Goal: Check status: Check status

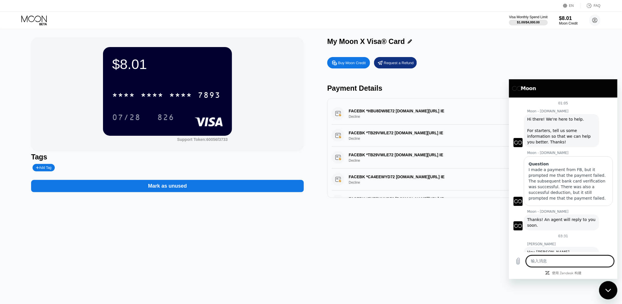
scroll to position [185, 0]
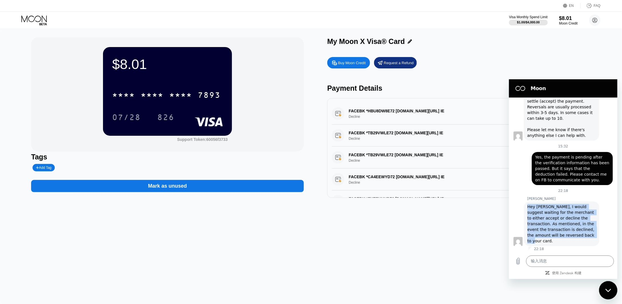
drag, startPoint x: 527, startPoint y: 206, endPoint x: 583, endPoint y: 243, distance: 67.5
click at [583, 243] on div "[PERSON_NAME] 说： Hey [PERSON_NAME], I would suggest waiting for the merchant to…" at bounding box center [560, 223] width 75 height 44
copy span "Hey [PERSON_NAME], I would suggest waiting for the merchant to either accept or…"
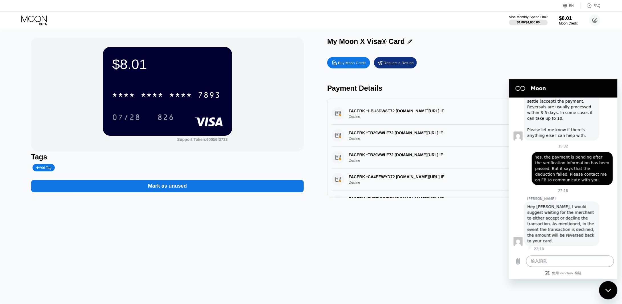
drag, startPoint x: 567, startPoint y: 255, endPoint x: 568, endPoint y: 258, distance: 3.3
click at [567, 257] on textarea at bounding box center [569, 260] width 88 height 11
paste textarea "Actually, I have a question. When I recharged my credit card, I didn’t tell the…"
type textarea "Actually, I have a question. When I recharged my credit card, I didn’t tell the…"
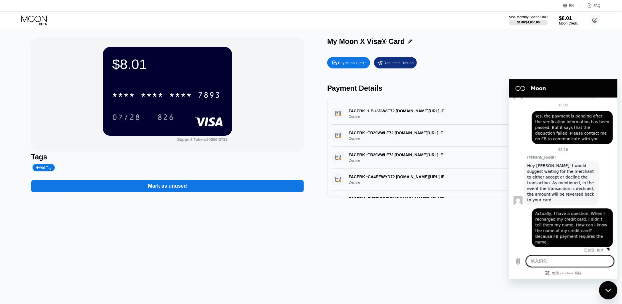
scroll to position [227, 0]
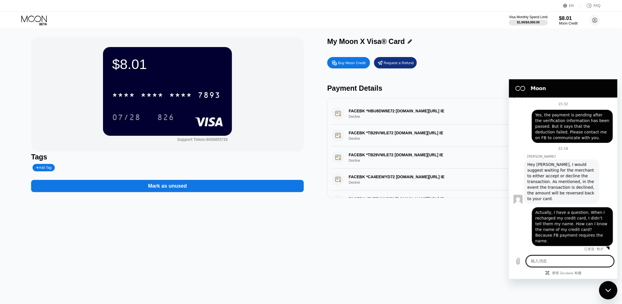
click at [401, 179] on div "FACEBK *CA4EEWYD72 [DOMAIN_NAME][URL] IE Decline $5.00 [DATE] 1:02 AM" at bounding box center [463, 180] width 263 height 22
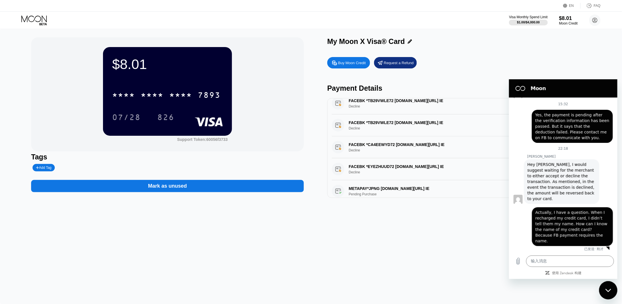
scroll to position [74, 0]
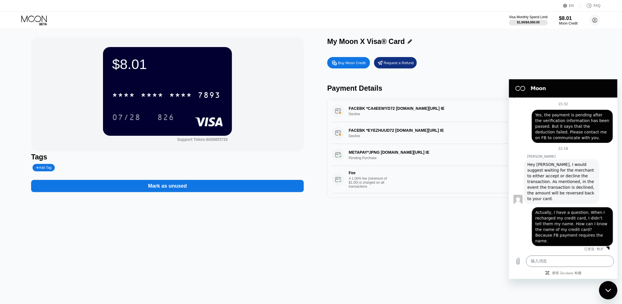
click at [389, 216] on div "$8.01 * * * * * * * * * * * * 7893 07/28 826 Support Token: 60056f3733 Tags Add…" at bounding box center [311, 166] width 622 height 275
click at [619, 71] on div "$8.01 * * * * * * * * * * * * 7893 07/28 826 Support Token: 60056f3733 Tags Add…" at bounding box center [311, 166] width 622 height 275
click at [603, 290] on div "关闭消息传送窗口" at bounding box center [607, 289] width 17 height 17
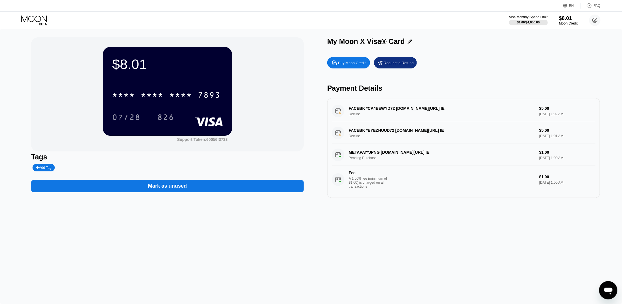
scroll to position [182, 0]
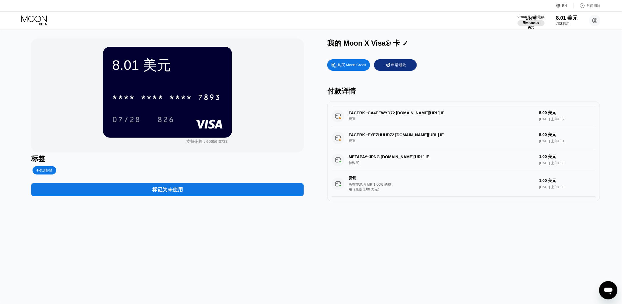
drag, startPoint x: 326, startPoint y: 155, endPoint x: 411, endPoint y: 162, distance: 84.6
click at [411, 162] on div "8.01 美元 * * * * * * * * * * * * 7893 07/28 826 支持令牌： 60056f3733 标签 添加标签 标记为未使用 …" at bounding box center [310, 119] width 559 height 163
click at [386, 153] on div "METAPAY*JPNG [DOMAIN_NAME][URL] IE 待购买 1.00 美元 [DATE] 上午1:00 费用 所有交易均收取 1.00% 的…" at bounding box center [463, 173] width 263 height 48
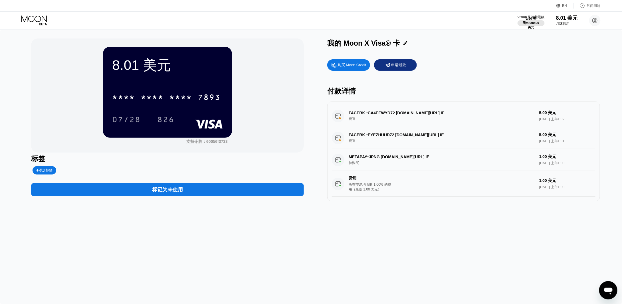
click at [525, 160] on div "METAPAY*JPNG [DOMAIN_NAME][URL] IE 待购买 1.00 美元 [DATE] 上午1:00 费用 所有交易均收取 1.00% 的…" at bounding box center [463, 173] width 263 height 48
click at [566, 161] on div "METAPAY*JPNG [DOMAIN_NAME][URL] IE 待购买 1.00 美元 [DATE] 上午1:00 费用 所有交易均收取 1.00% 的…" at bounding box center [463, 173] width 263 height 48
click at [408, 163] on div "METAPAY*JPNG [DOMAIN_NAME][URL] IE 待购买 1.00 美元 [DATE] 上午1:00 费用 所有交易均收取 1.00% 的…" at bounding box center [463, 173] width 263 height 48
drag, startPoint x: 380, startPoint y: 162, endPoint x: 373, endPoint y: 162, distance: 7.1
click at [373, 162] on div "METAPAY*JPNG [DOMAIN_NAME][URL] IE 待购买 1.00 美元 [DATE] 上午1:00 费用 所有交易均收取 1.00% 的…" at bounding box center [463, 173] width 263 height 48
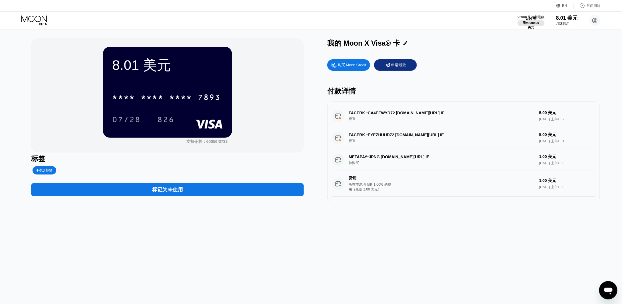
click at [372, 162] on div "METAPAY*JPNG [DOMAIN_NAME][URL] IE 待购买 1.00 美元 [DATE] 上午1:00 费用 所有交易均收取 1.00% 的…" at bounding box center [463, 173] width 263 height 48
click at [367, 158] on div "METAPAY*JPNG [DOMAIN_NAME][URL] IE 待购买 1.00 美元 [DATE] 上午1:00 费用 所有交易均收取 1.00% 的…" at bounding box center [463, 173] width 263 height 48
click at [353, 157] on div "METAPAY*JPNG [DOMAIN_NAME][URL] IE 待购买 1.00 美元 [DATE] 上午1:00 费用 所有交易均收取 1.00% 的…" at bounding box center [463, 173] width 263 height 48
click at [517, 230] on div "8.01 美元 * * * * * * * * * * * * 7893 07/28 826 支持令牌： 60056f3733 标签 添加标签 标记为未使用 …" at bounding box center [311, 167] width 622 height 274
click at [615, 288] on div "打开消息传送窗口" at bounding box center [607, 289] width 17 height 17
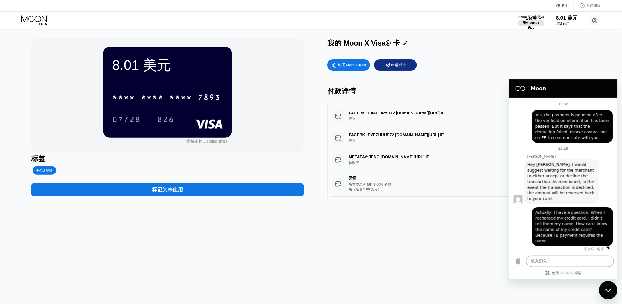
scroll to position [74, 0]
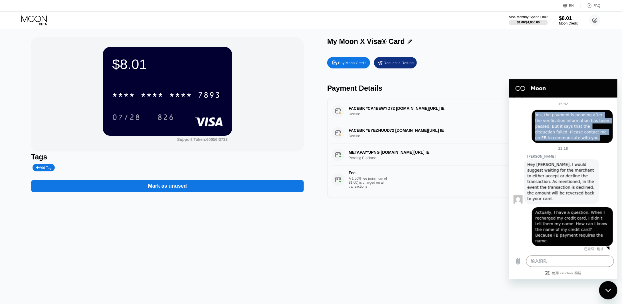
drag, startPoint x: 533, startPoint y: 114, endPoint x: 603, endPoint y: 138, distance: 74.1
click at [603, 138] on div "[PERSON_NAME] 说： Yes, the payment is pending after the verification information…" at bounding box center [571, 125] width 81 height 33
copy span "Yes, the payment is pending after the verification information has been passed.…"
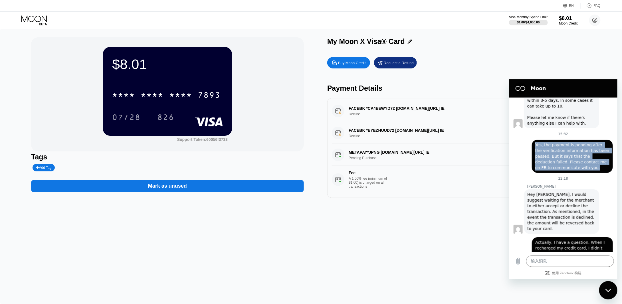
scroll to position [227, 0]
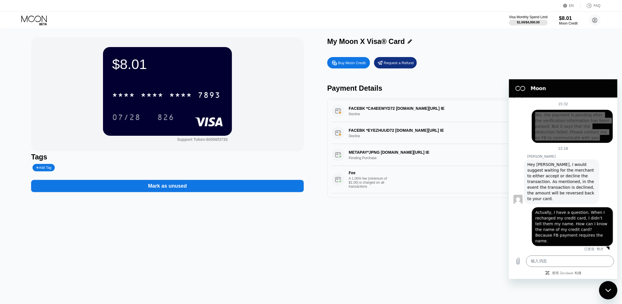
click at [382, 237] on div "$8.01 * * * * * * * * * * * * 7893 07/28 826 Support Token: 60056f3733 Tags Add…" at bounding box center [311, 166] width 622 height 275
click at [395, 43] on div "My Moon X Visa® Card" at bounding box center [366, 41] width 78 height 8
click at [407, 42] on icon at bounding box center [409, 41] width 4 height 4
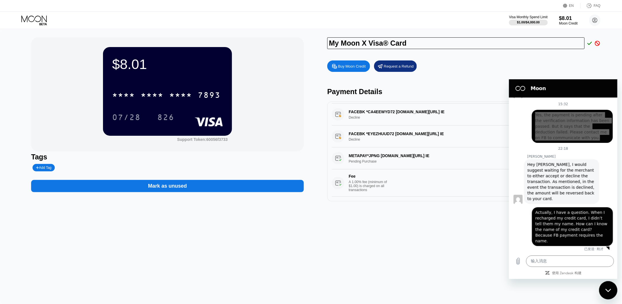
click at [399, 31] on div "$8.01 * * * * * * * * * * * * 7893 07/28 826 Support Token: 60056f3733 Tags Add…" at bounding box center [311, 166] width 622 height 275
click at [599, 44] on icon at bounding box center [596, 43] width 5 height 5
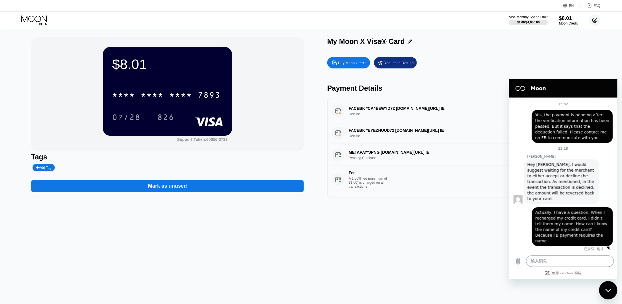
click at [598, 20] on circle at bounding box center [594, 20] width 11 height 11
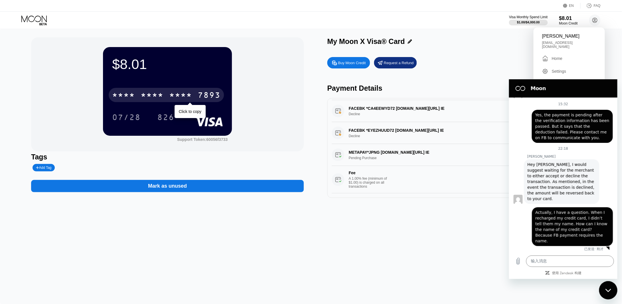
click at [169, 96] on div "* * * * * * * * * * * * 7893" at bounding box center [166, 95] width 115 height 14
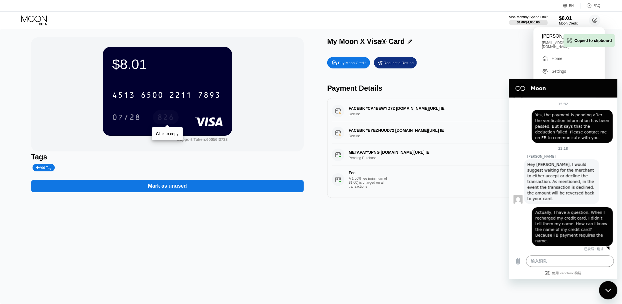
click at [164, 120] on div "826" at bounding box center [165, 117] width 17 height 9
click at [464, 17] on div "Visa Monthly Spend Limit $1.00 / $4,000.00 $8.01 Moon Credit Ojee [EMAIL_ADDRES…" at bounding box center [311, 20] width 622 height 17
